Goal: Find specific page/section: Find specific page/section

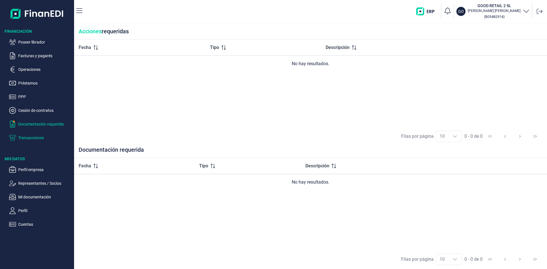
click at [43, 136] on p "Transacciones" at bounding box center [45, 138] width 54 height 7
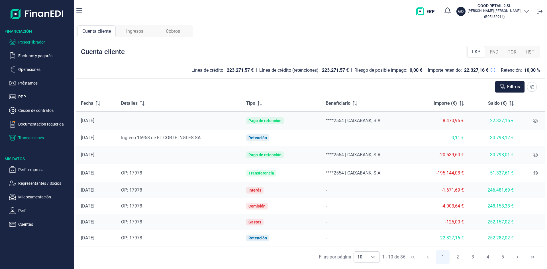
click at [36, 42] on p "Poseer librador" at bounding box center [45, 42] width 54 height 7
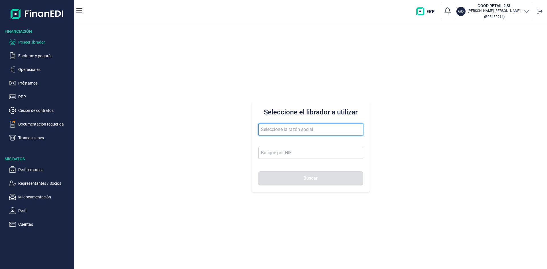
click at [297, 129] on input "text" at bounding box center [311, 130] width 105 height 12
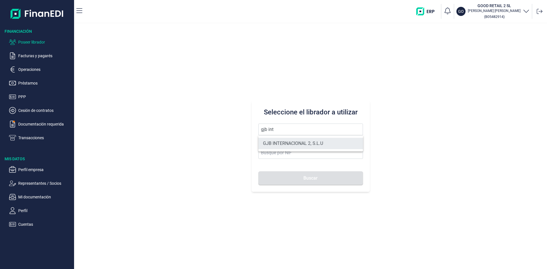
click at [299, 143] on li "GJB INTERNACIONAL 2, S.L.U" at bounding box center [311, 143] width 105 height 11
type input "GJB INTERNACIONAL 2, S.L.U"
type input "B05482971"
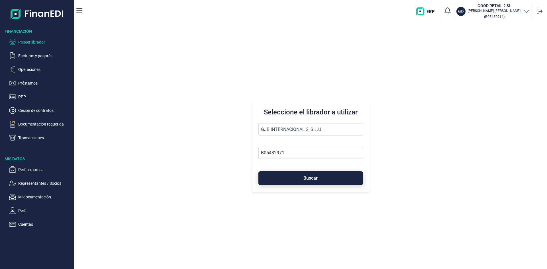
click at [309, 178] on span "Buscar" at bounding box center [311, 178] width 14 height 4
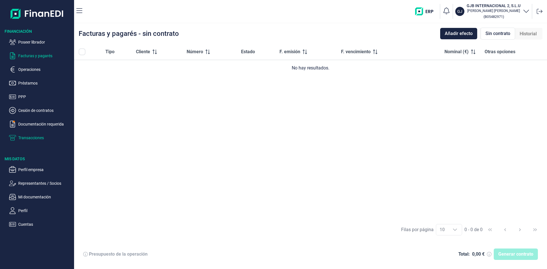
click at [33, 137] on p "Transacciones" at bounding box center [45, 138] width 54 height 7
